Goal: Information Seeking & Learning: Learn about a topic

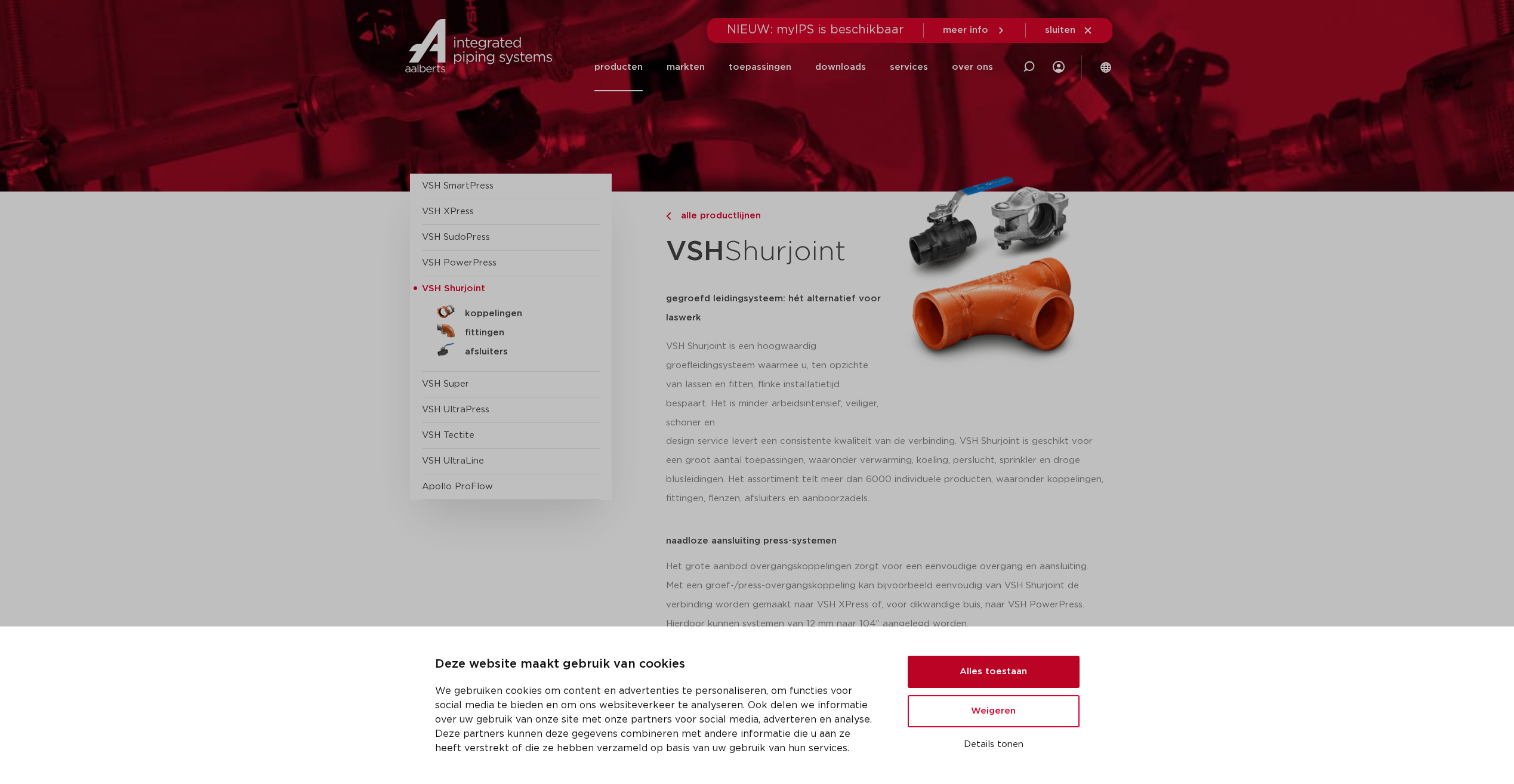
click at [1009, 673] on button "Alles toestaan" at bounding box center [993, 672] width 172 height 32
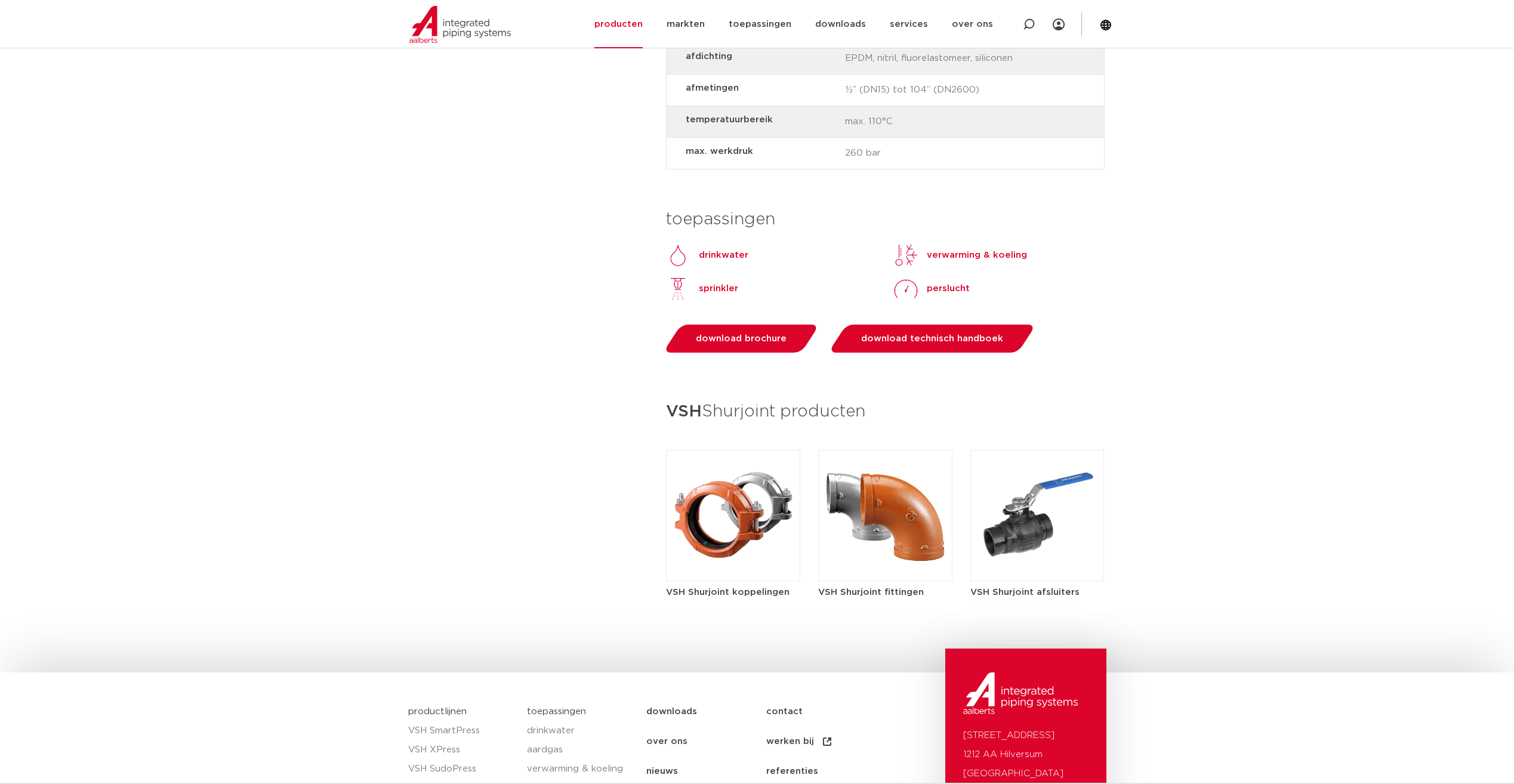
scroll to position [1284, 0]
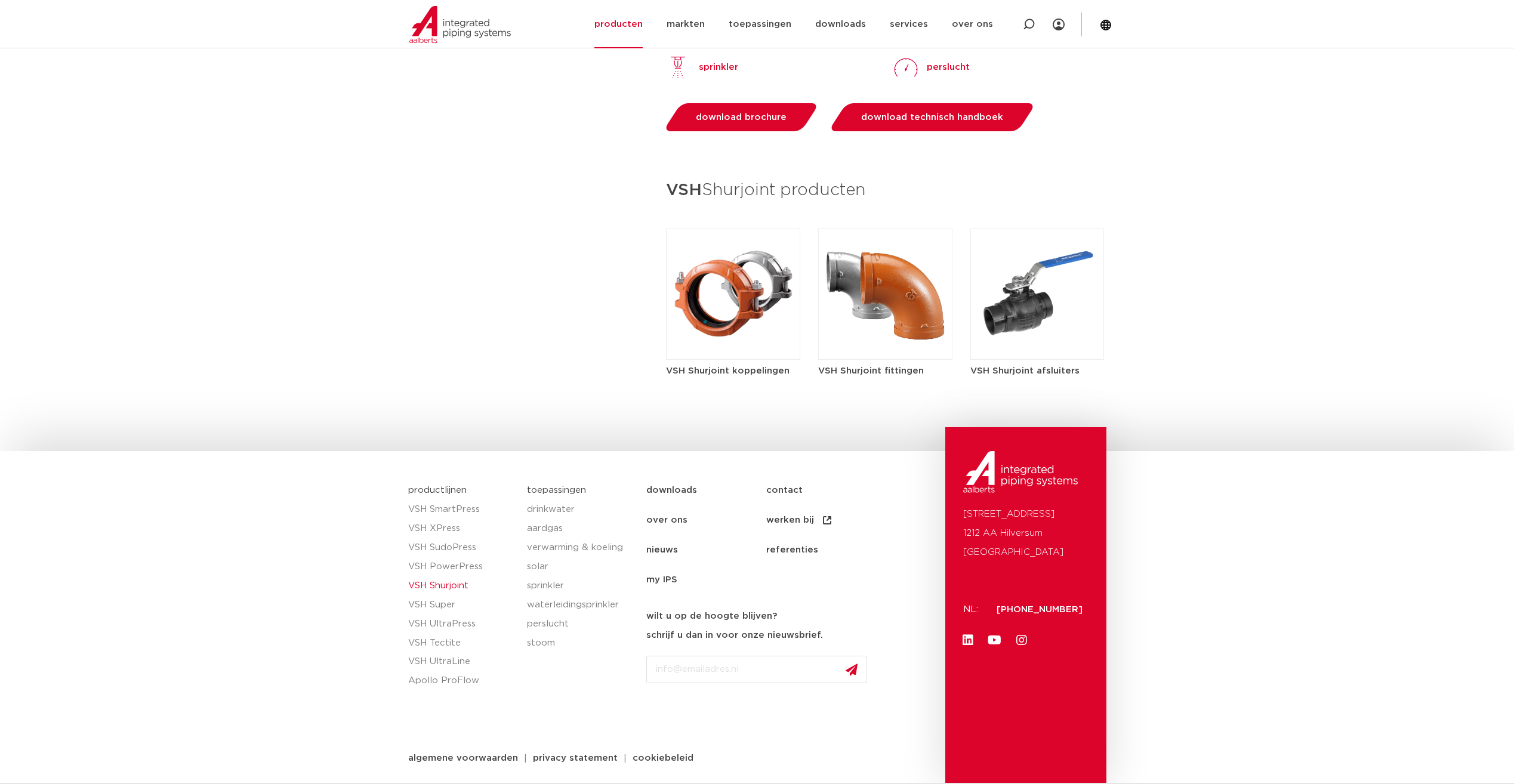
click at [857, 359] on img at bounding box center [886, 294] width 134 height 131
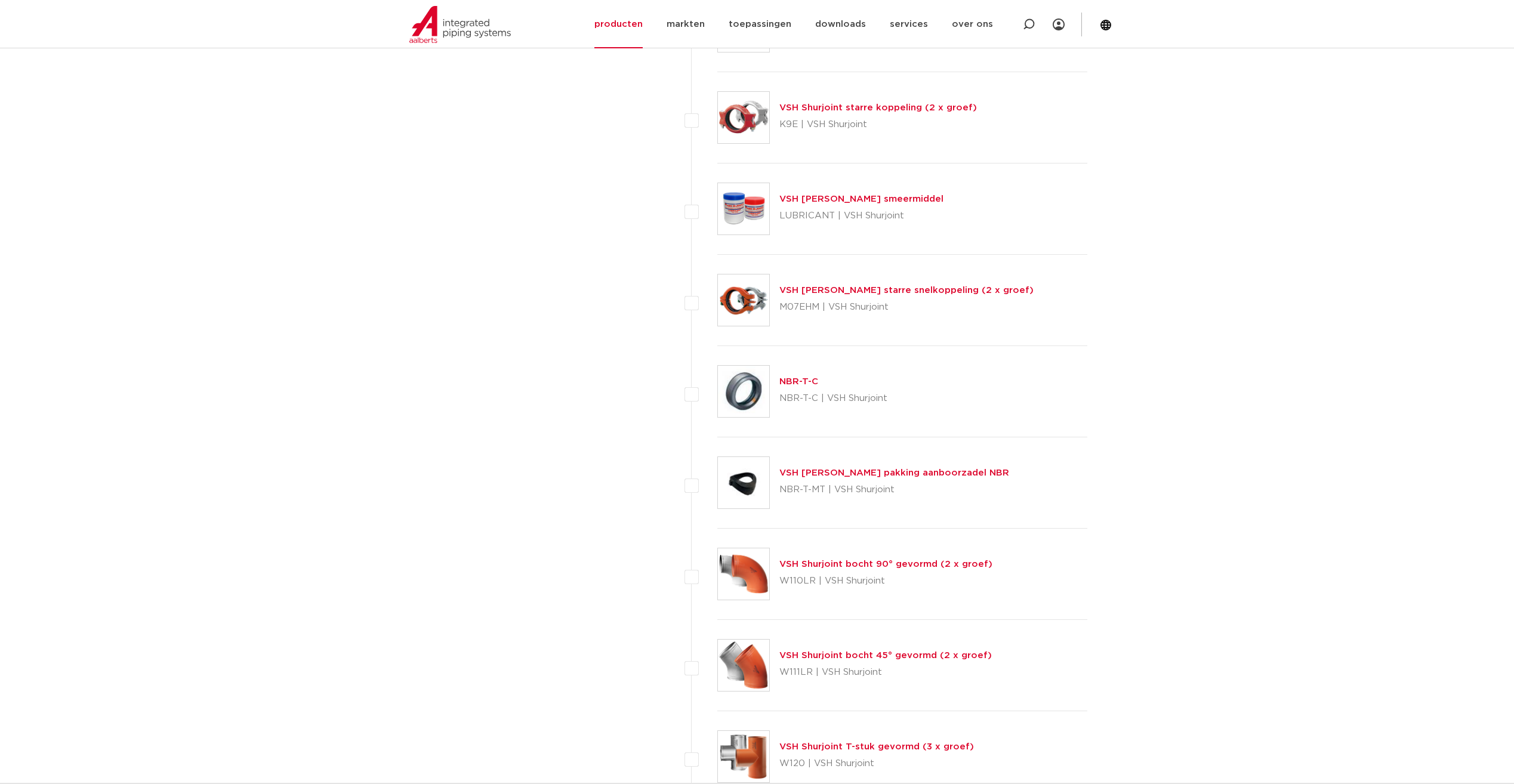
scroll to position [4296, 0]
click at [829, 562] on link "VSH Shurjoint bocht 90° gevormd (2 x groef)" at bounding box center [886, 562] width 213 height 9
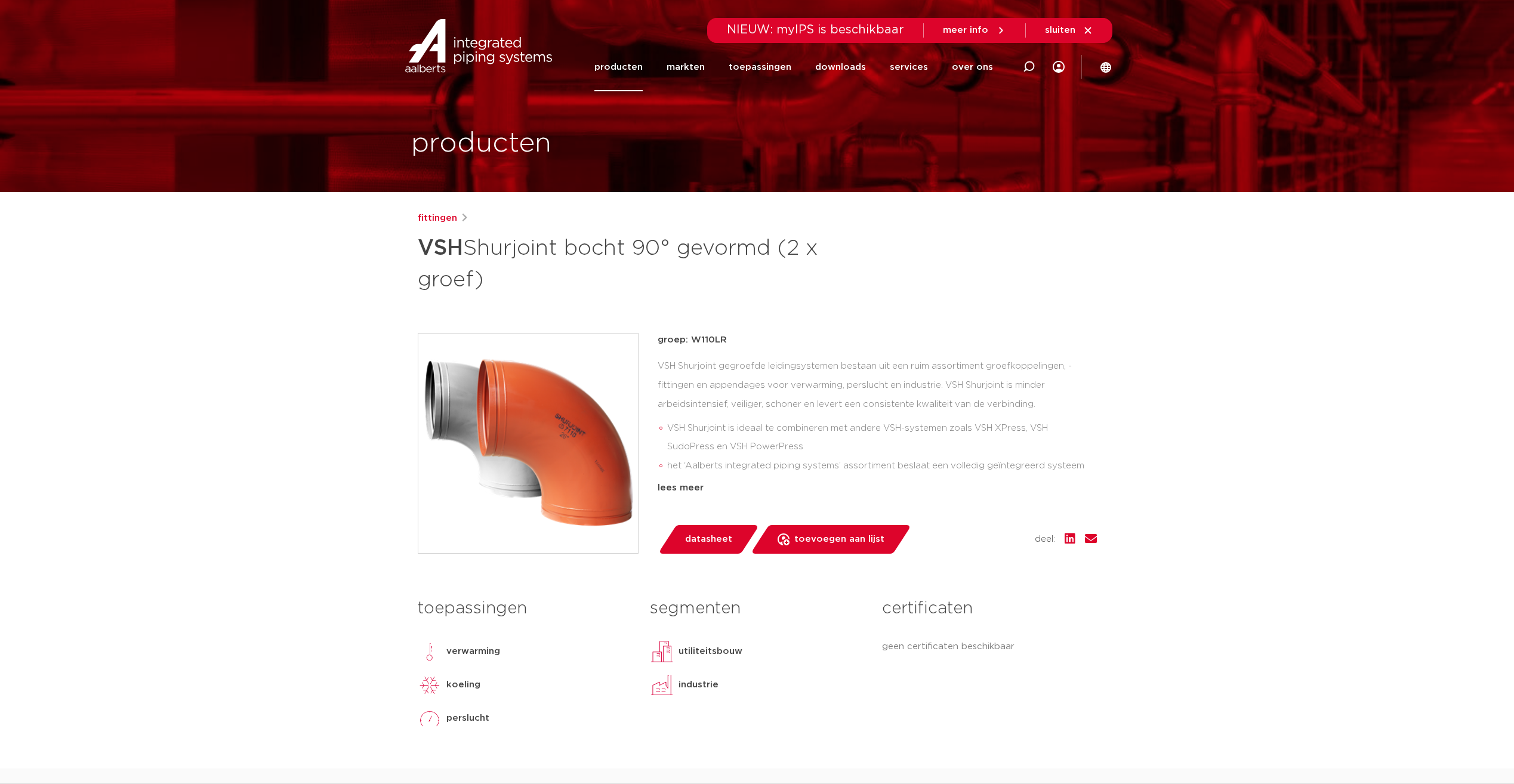
click at [538, 464] on img at bounding box center [528, 443] width 219 height 219
